Goal: Transaction & Acquisition: Purchase product/service

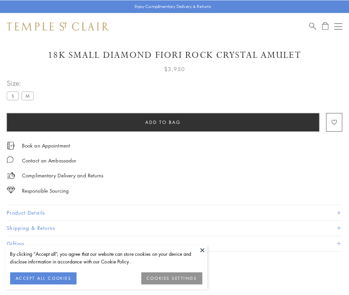
scroll to position [18, 0]
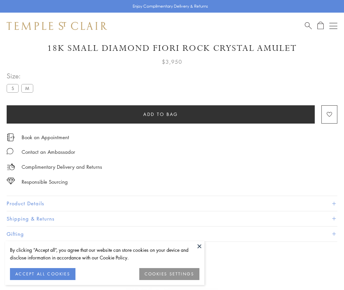
click at [160, 114] on span "Add to bag" at bounding box center [160, 114] width 35 height 7
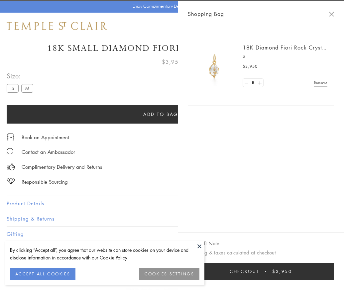
click at [282, 276] on button "Checkout $3,950" at bounding box center [261, 271] width 146 height 17
